Goal: Transaction & Acquisition: Subscribe to service/newsletter

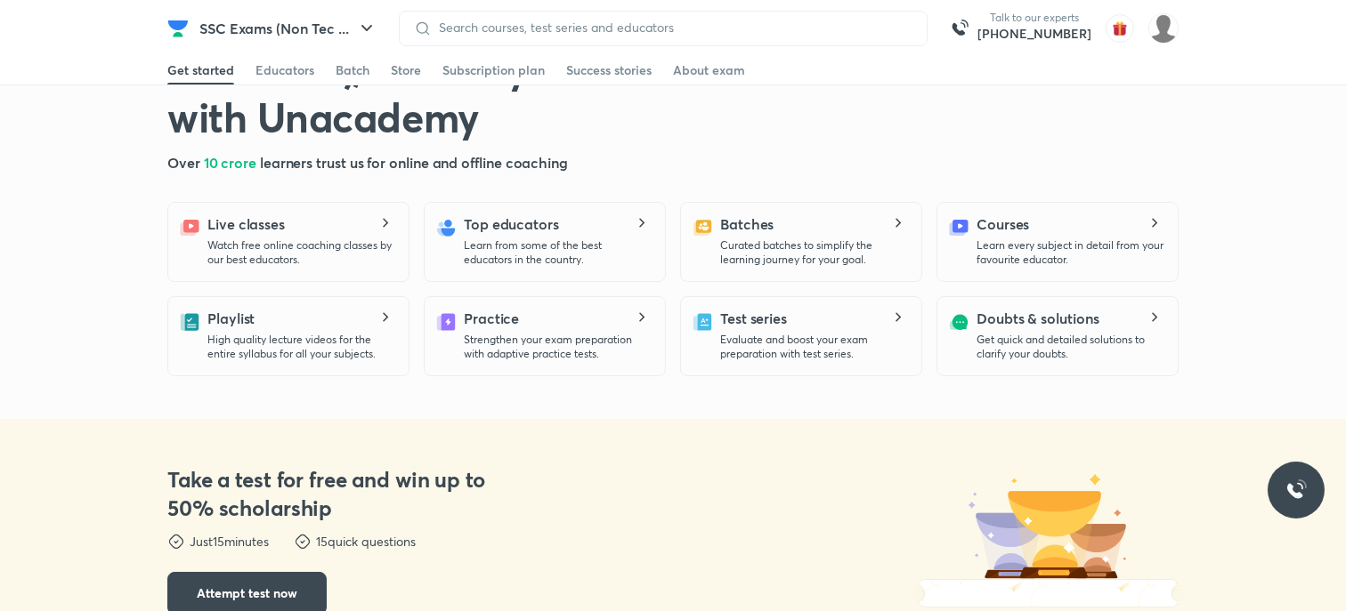
scroll to position [112, 0]
click at [369, 21] on icon "button" at bounding box center [366, 28] width 21 height 21
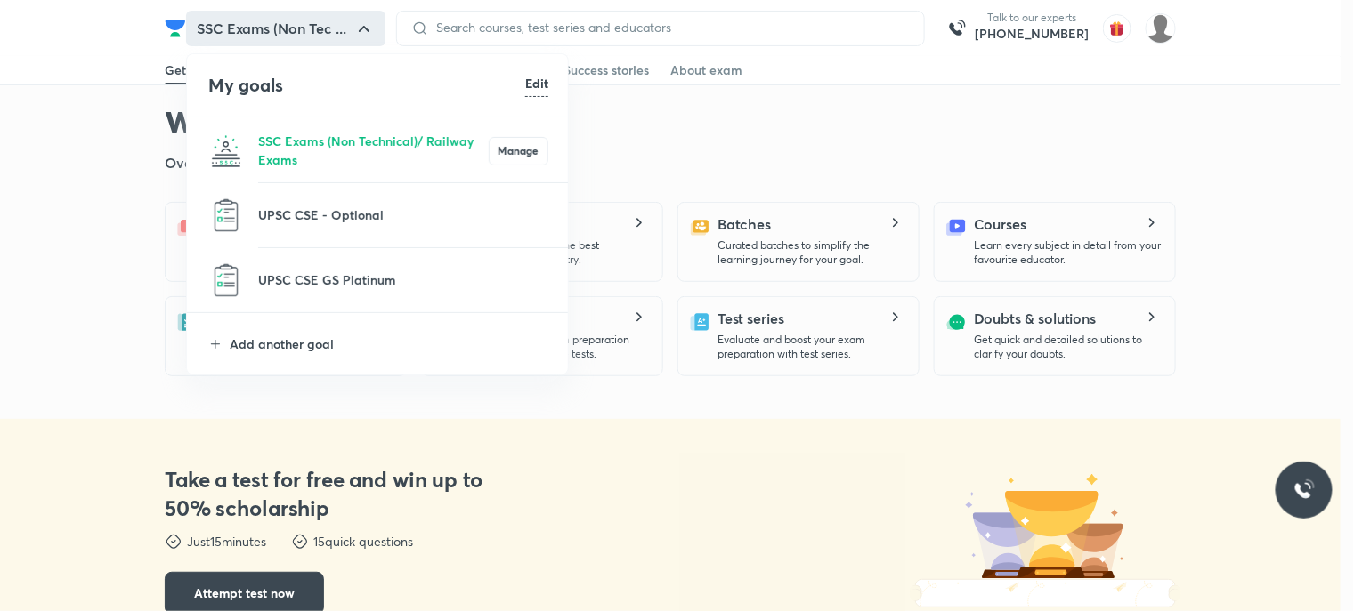
click at [484, 449] on div at bounding box center [677, 305] width 1354 height 611
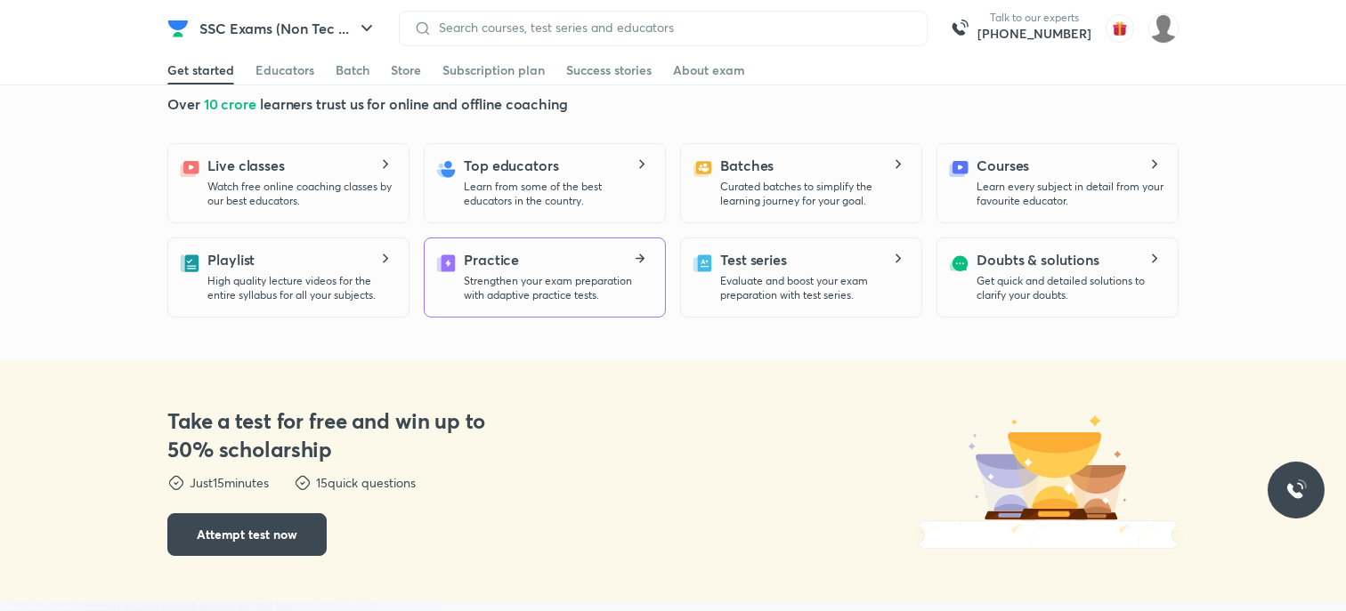
scroll to position [0, 0]
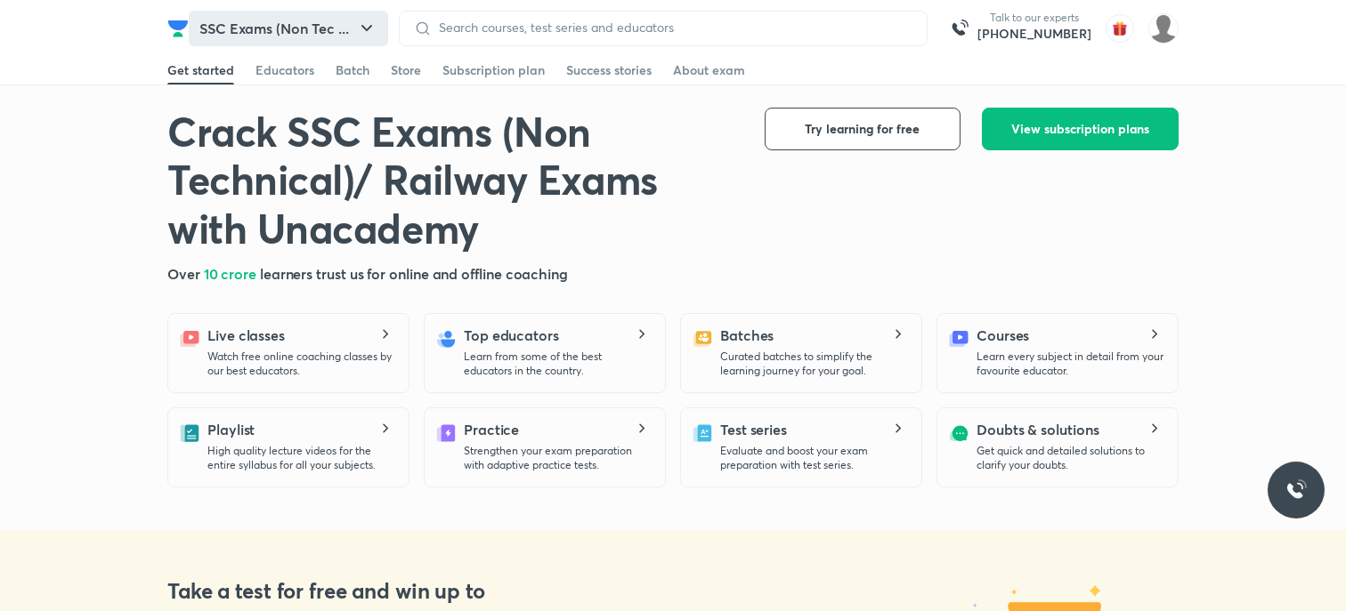
click at [369, 25] on icon "button" at bounding box center [366, 28] width 21 height 21
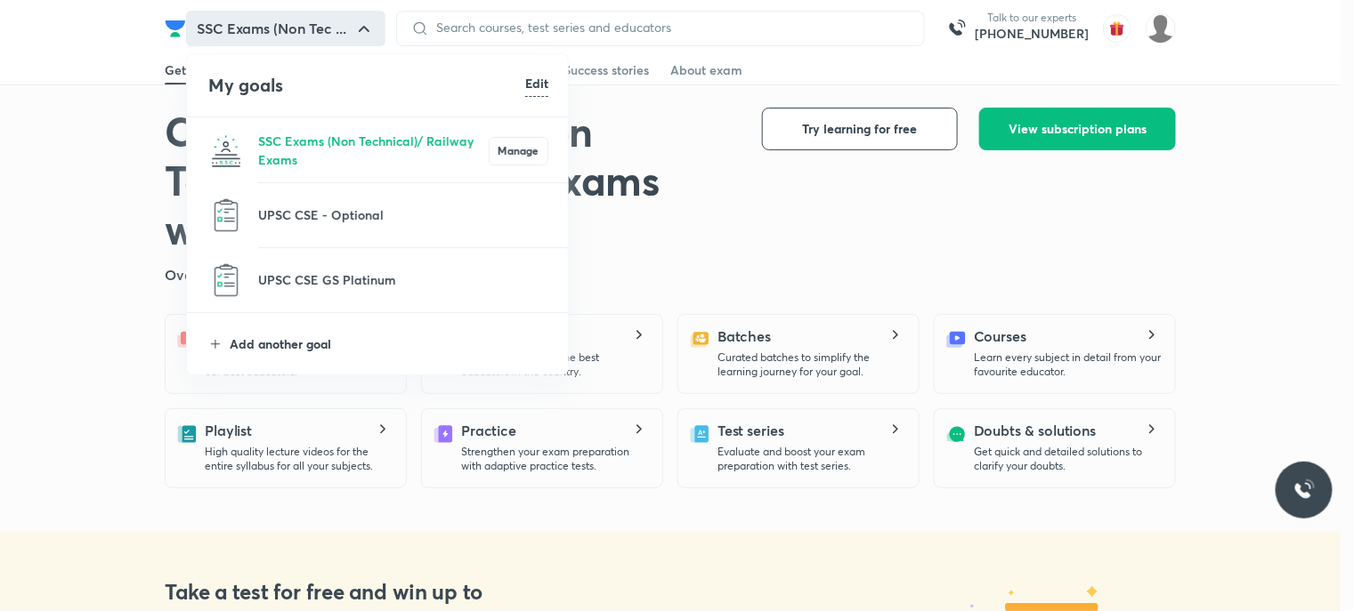
click at [260, 337] on p "Add another goal" at bounding box center [389, 344] width 319 height 19
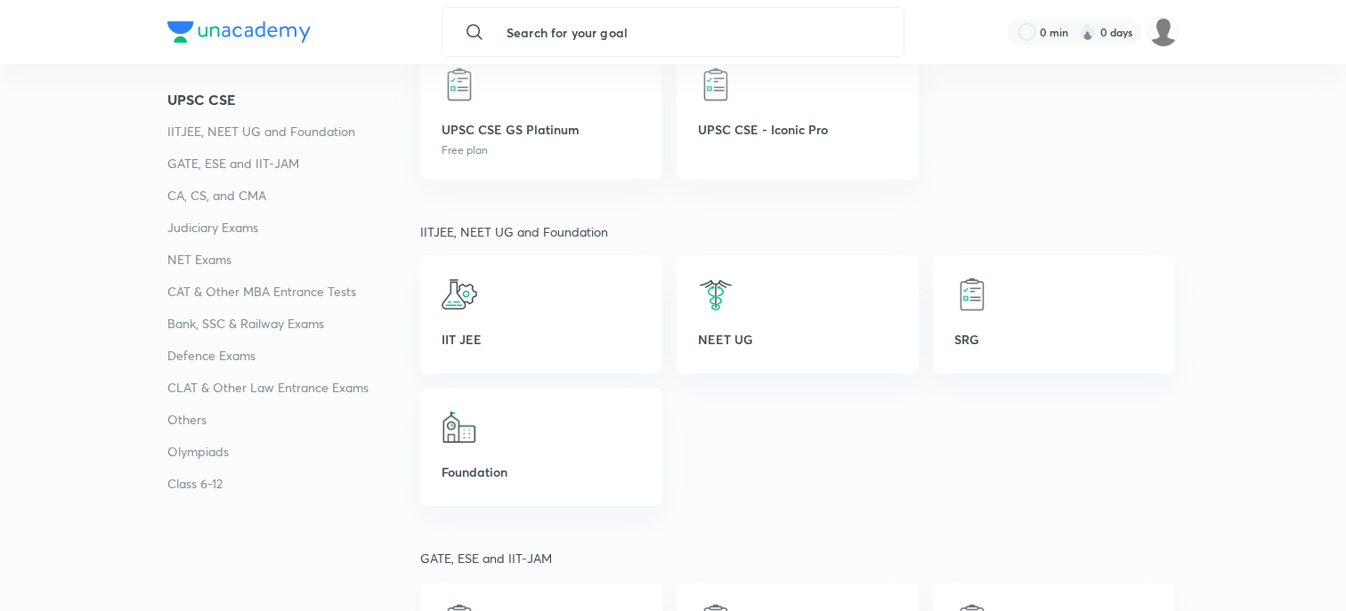
scroll to position [525, 0]
click at [225, 418] on p "Others" at bounding box center [293, 419] width 253 height 21
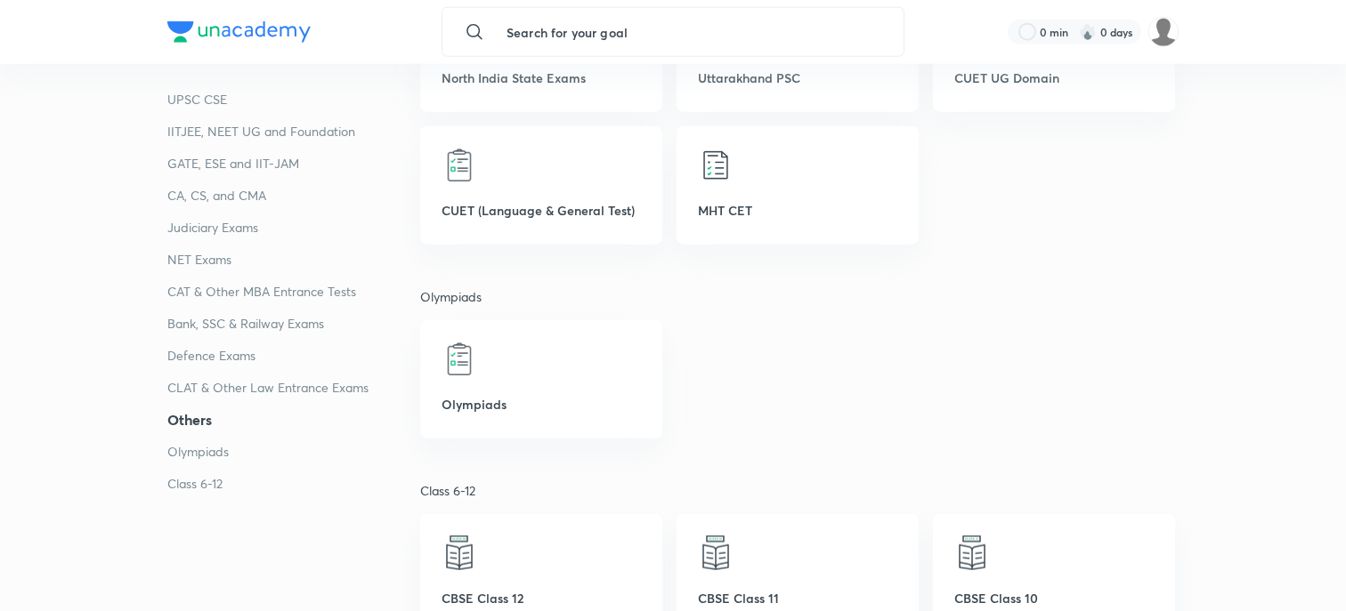
scroll to position [4881, 0]
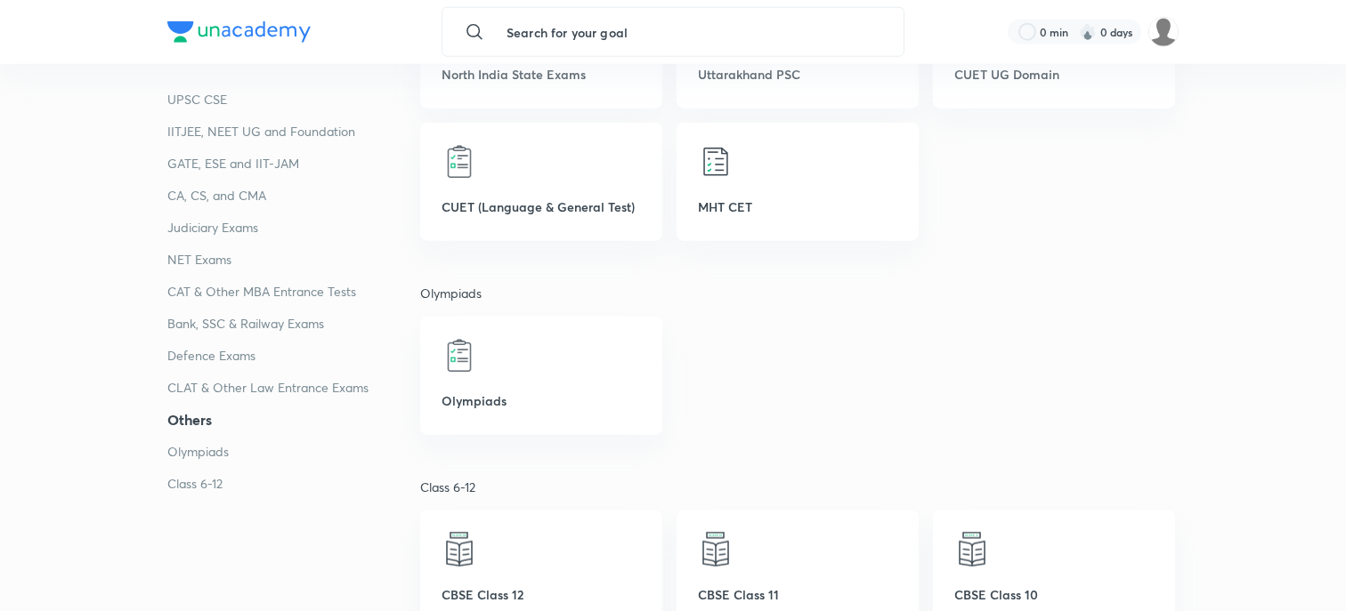
click at [241, 329] on p "Bank, SSC & Railway Exams" at bounding box center [293, 323] width 253 height 21
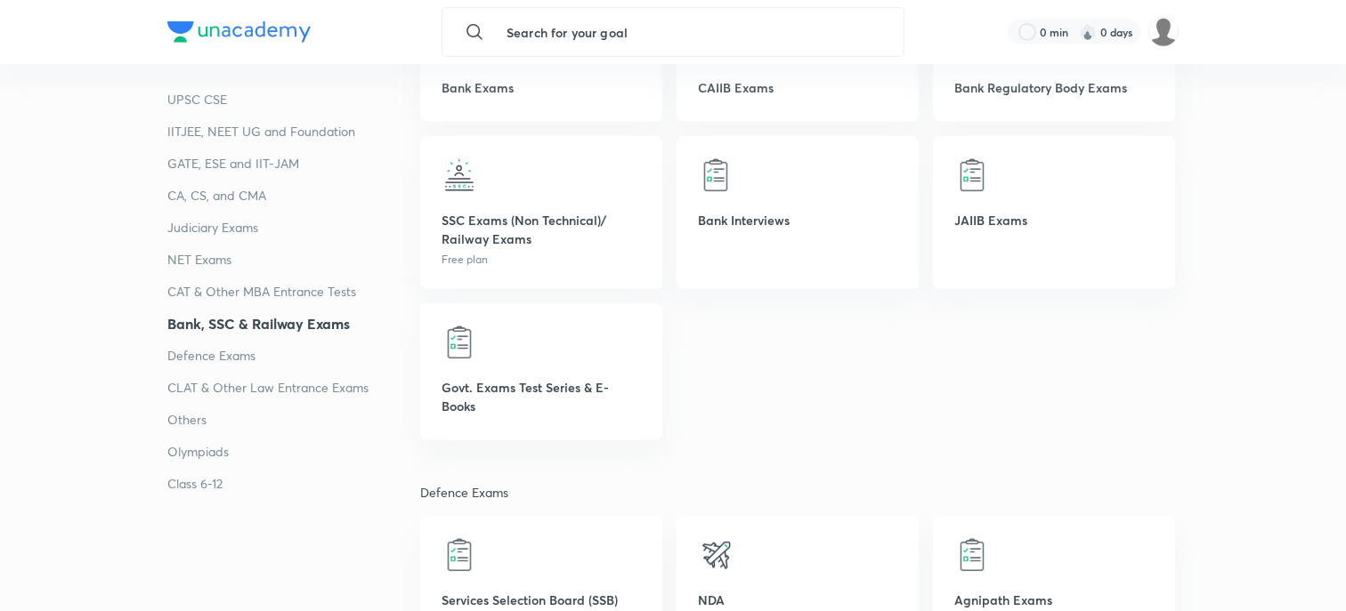
scroll to position [3170, 0]
click at [464, 371] on div "Govt. Exams Test Series & E-Books" at bounding box center [541, 373] width 242 height 137
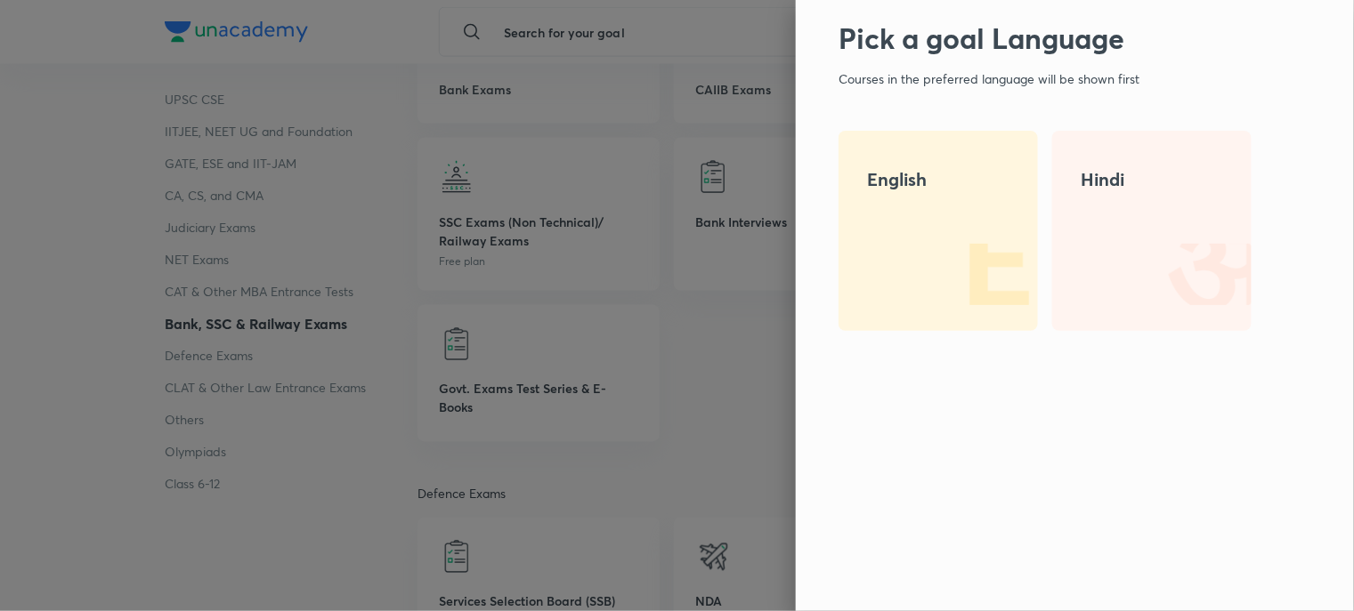
click at [1017, 200] on div "English" at bounding box center [937, 231] width 199 height 200
click at [957, 211] on div "English" at bounding box center [937, 231] width 199 height 200
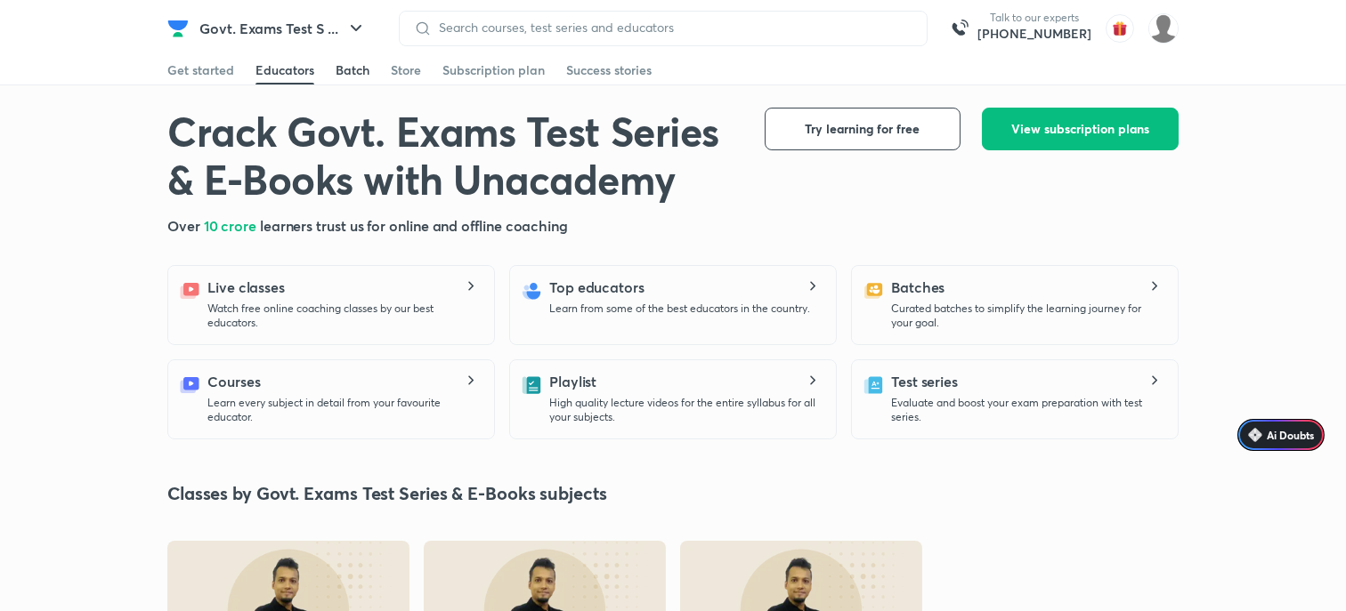
click at [345, 75] on div "Batch" at bounding box center [353, 70] width 34 height 18
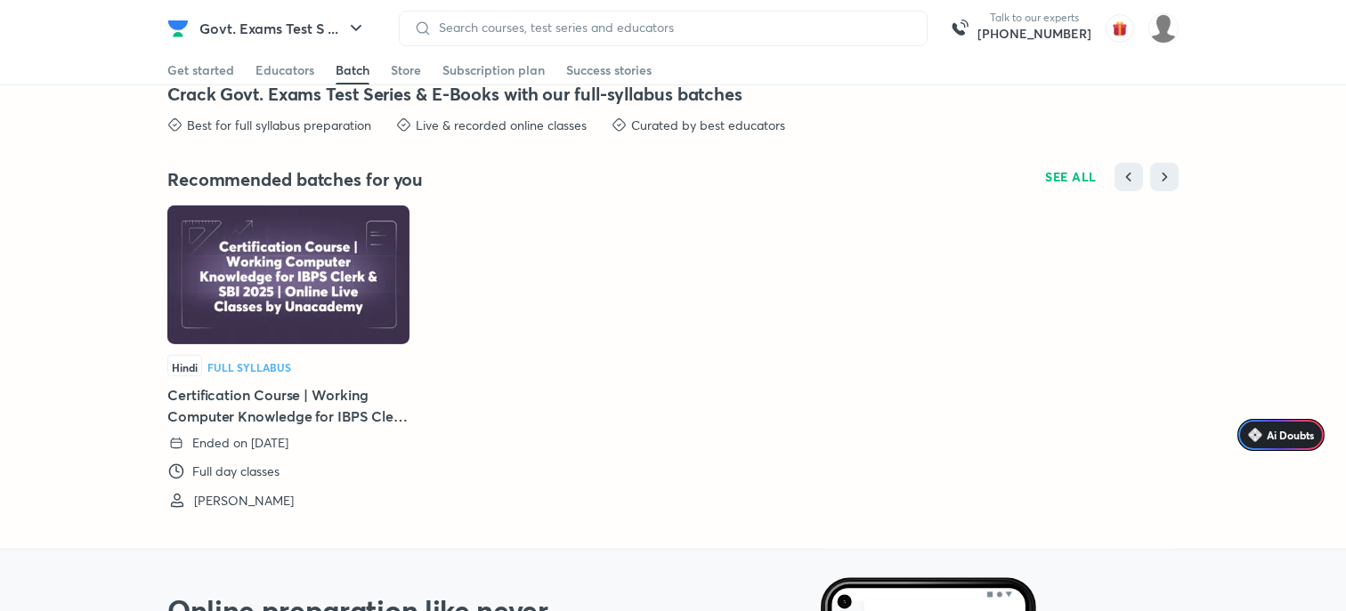
scroll to position [1647, 0]
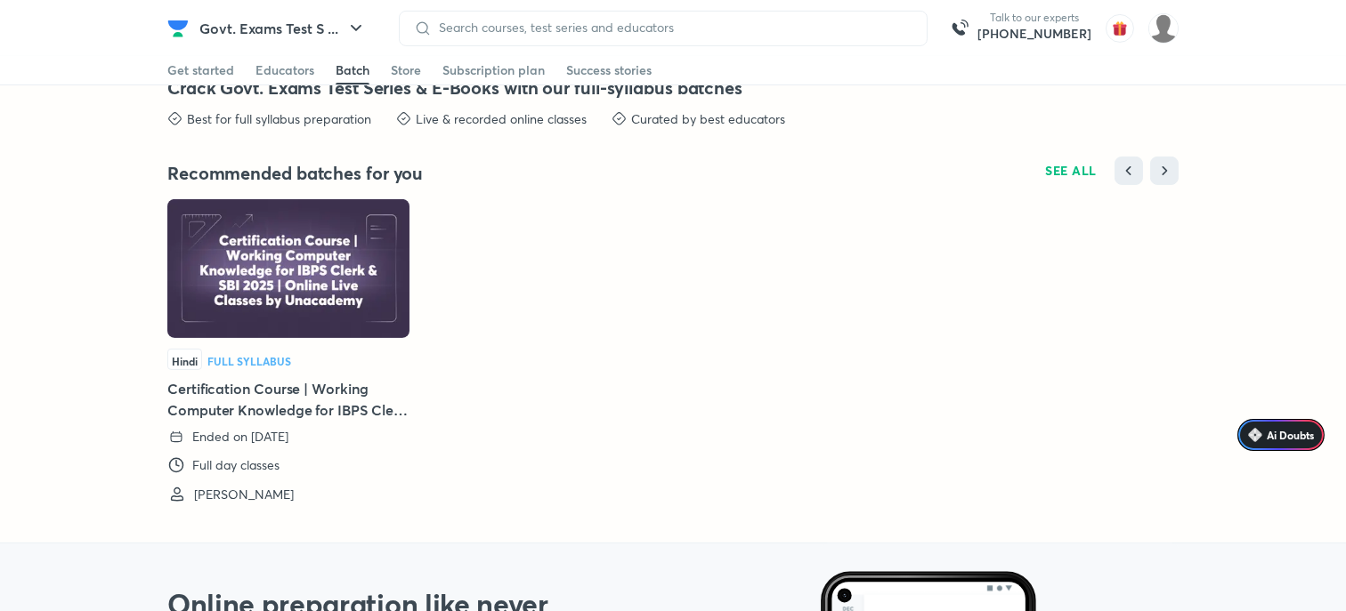
click at [424, 73] on div "Get started Educators Batch Store Subscription plan Success stories" at bounding box center [672, 70] width 1011 height 28
click at [495, 69] on div "Subscription plan" at bounding box center [493, 70] width 102 height 18
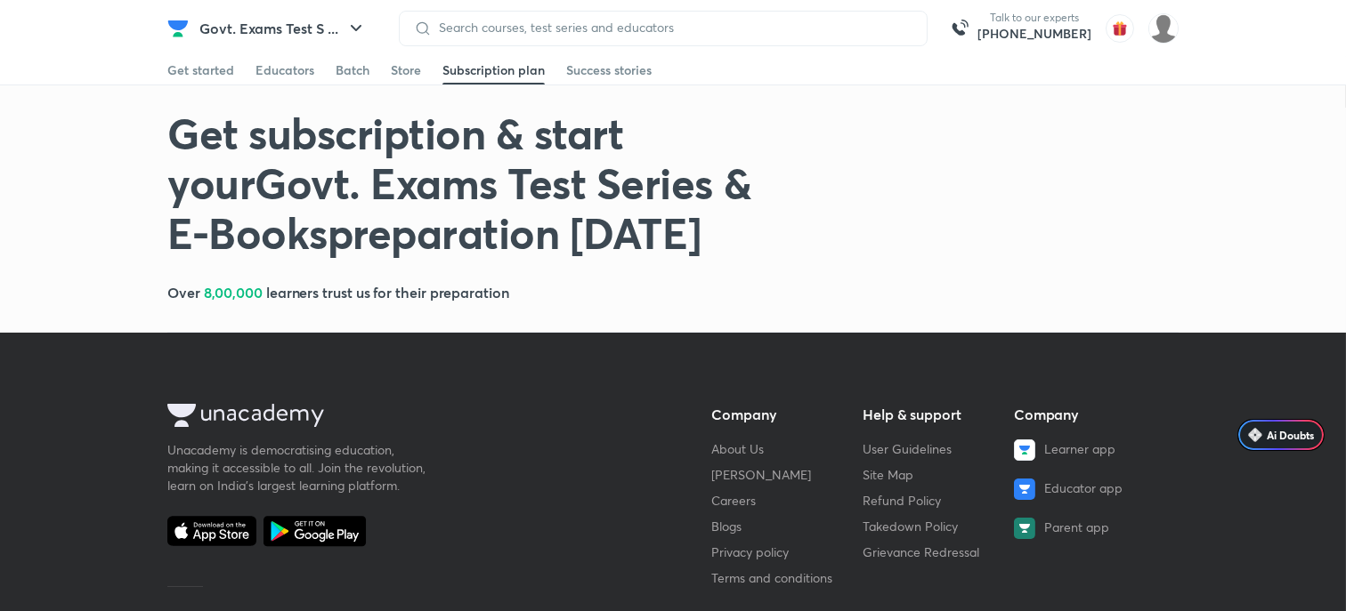
click at [515, 275] on div "Get subscription & start your Govt. Exams Test Series & E-Books preparation [DA…" at bounding box center [672, 220] width 1011 height 225
click at [569, 167] on h1 "Get subscription & start your Govt. Exams Test Series & E-Books preparation [DA…" at bounding box center [470, 183] width 607 height 150
click at [620, 56] on link "Success stories" at bounding box center [608, 70] width 85 height 28
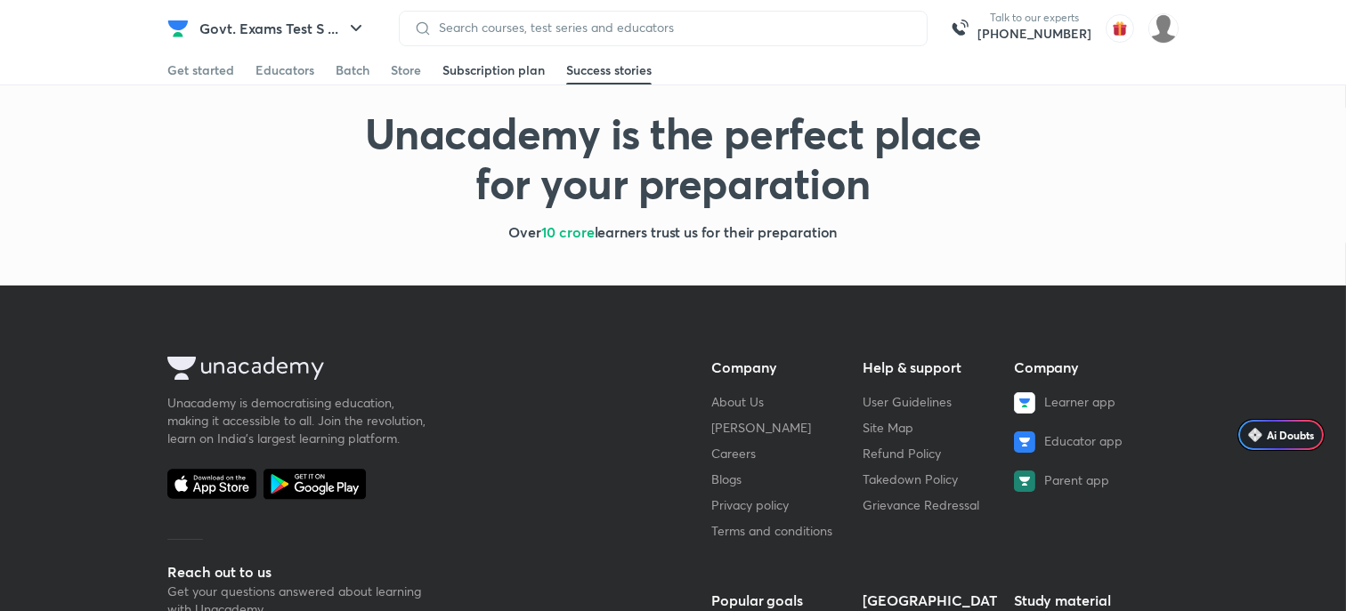
click at [525, 70] on div "Subscription plan" at bounding box center [493, 70] width 102 height 18
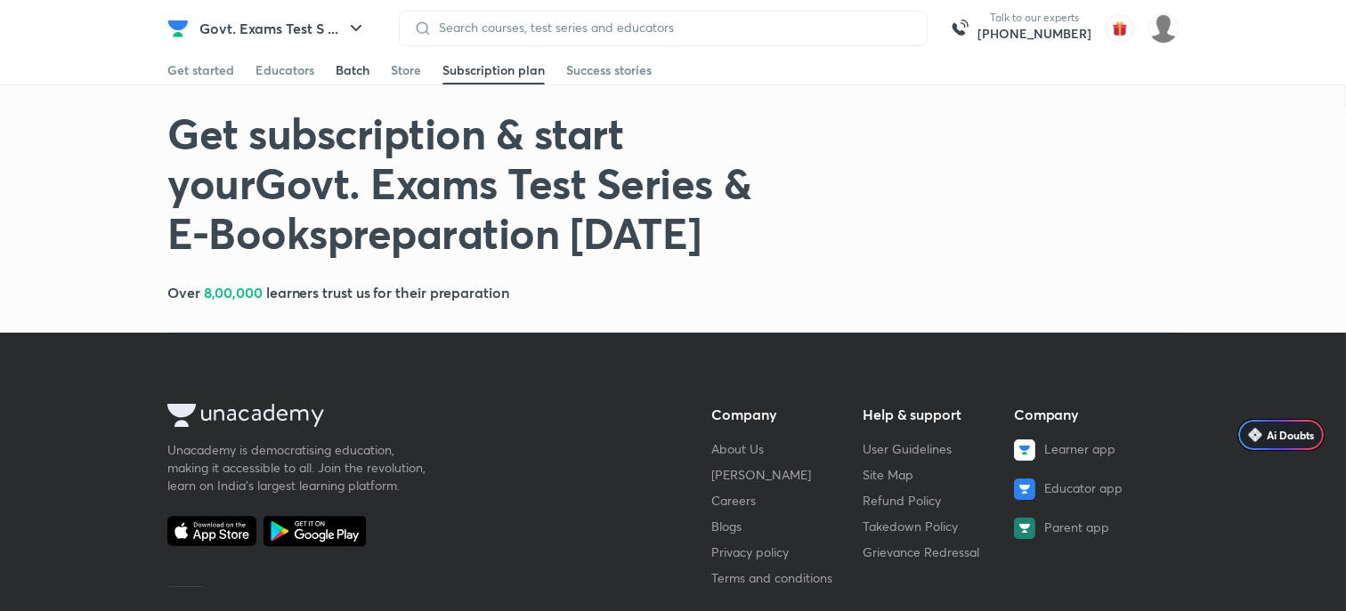
click at [344, 56] on link "Batch" at bounding box center [353, 70] width 34 height 28
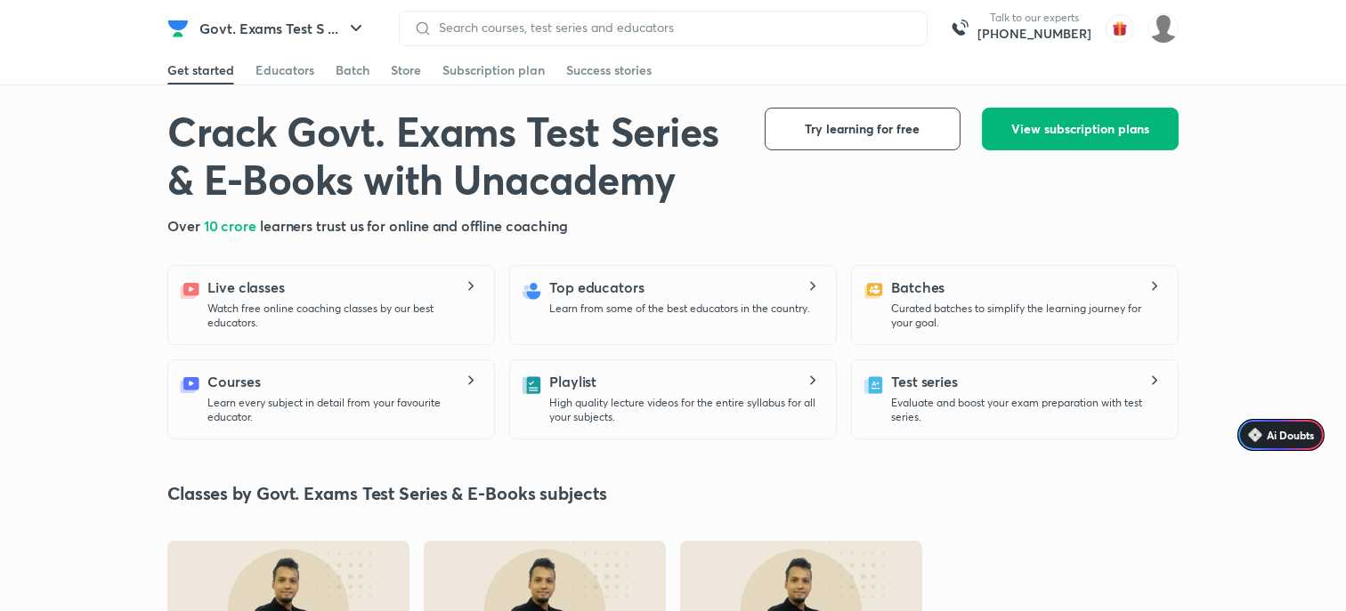
click at [1095, 136] on span "View subscription plans" at bounding box center [1080, 129] width 138 height 18
